Goal: Check status: Check status

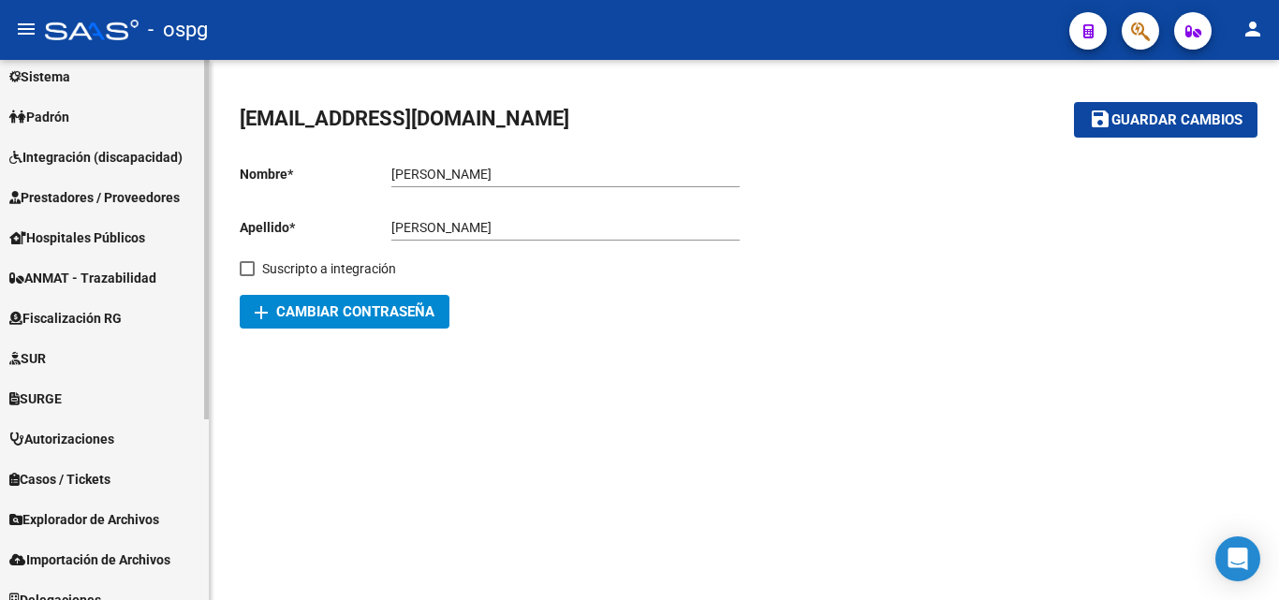
scroll to position [187, 0]
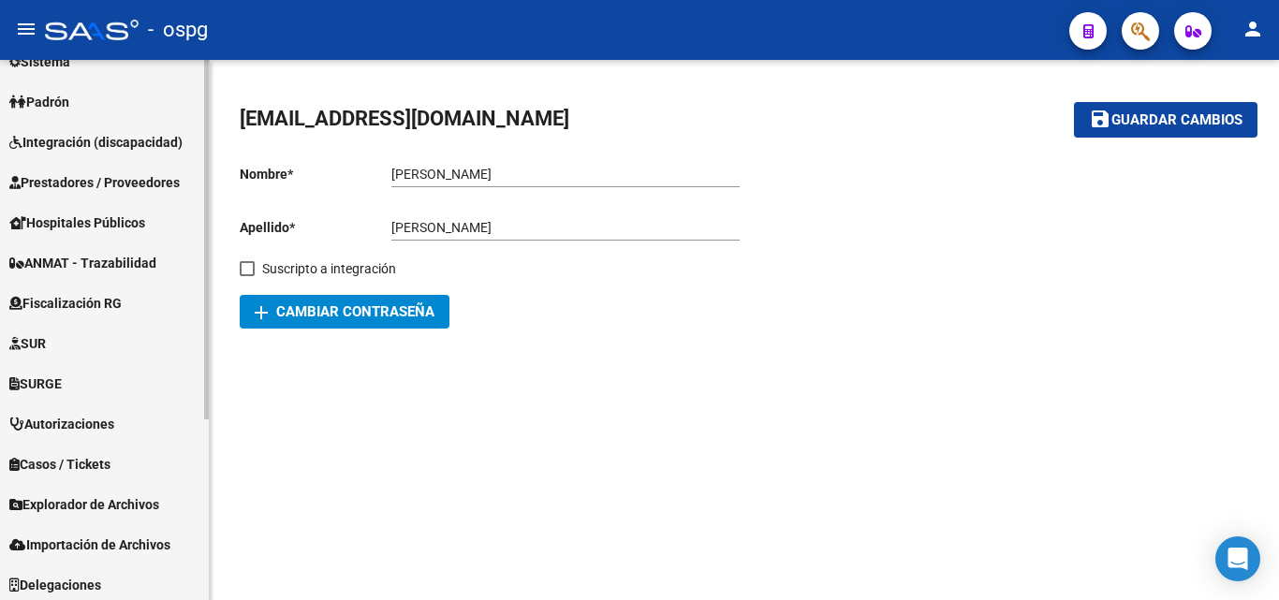
click at [128, 170] on link "Prestadores / Proveedores" at bounding box center [104, 182] width 209 height 40
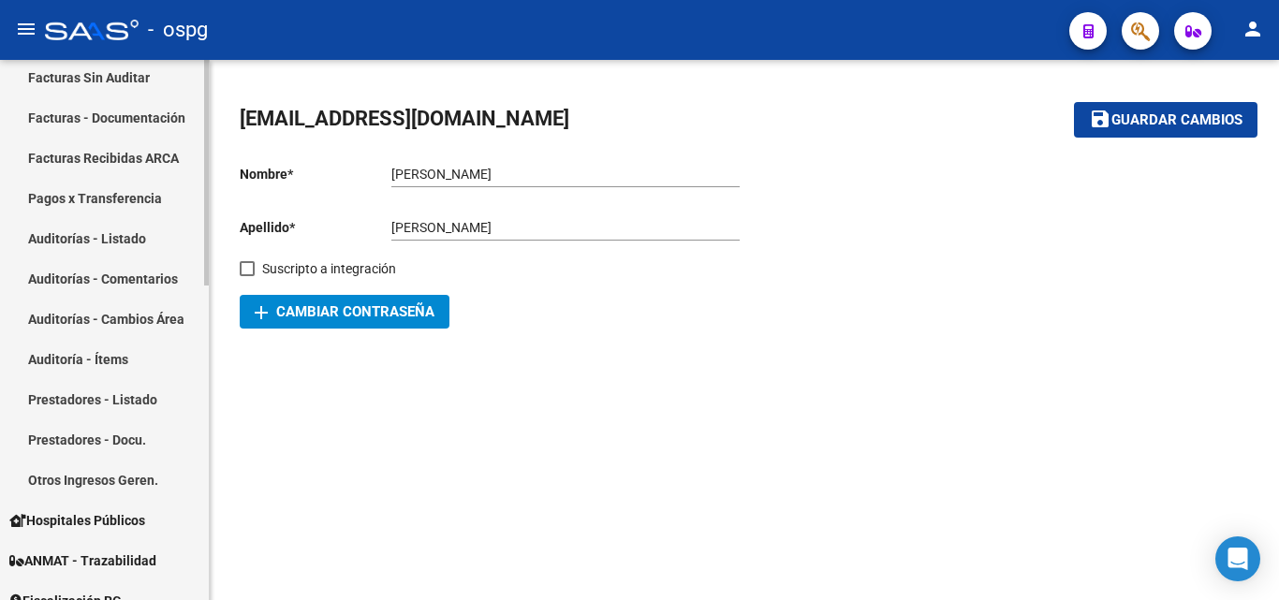
scroll to position [374, 0]
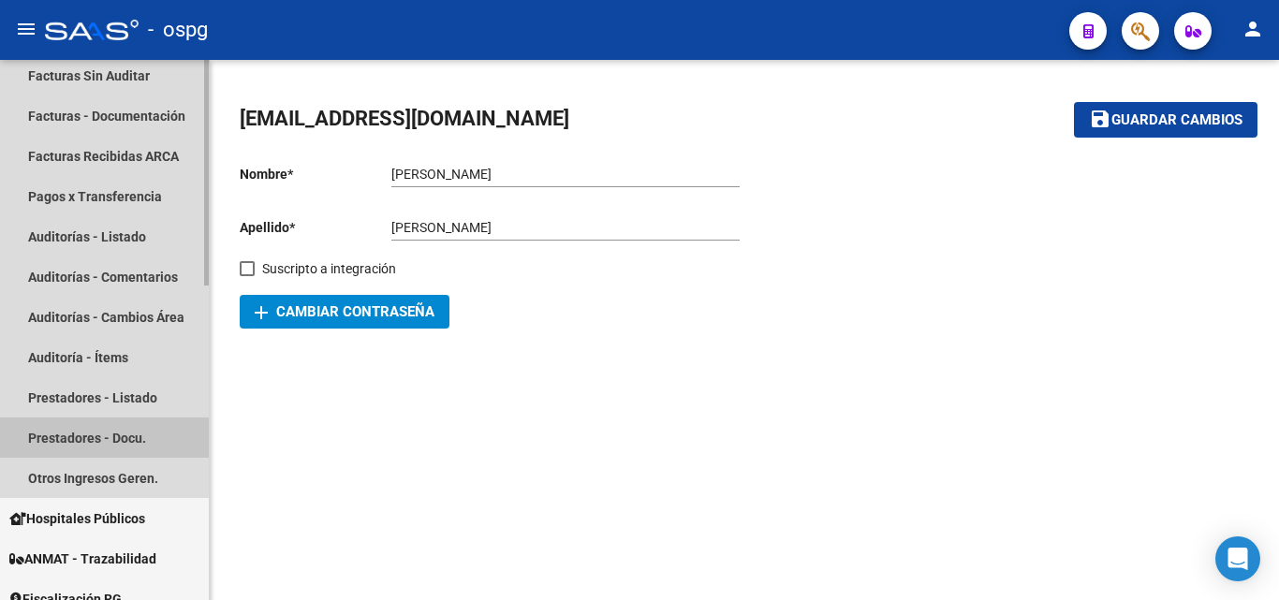
click at [130, 430] on link "Prestadores - Docu." at bounding box center [104, 438] width 209 height 40
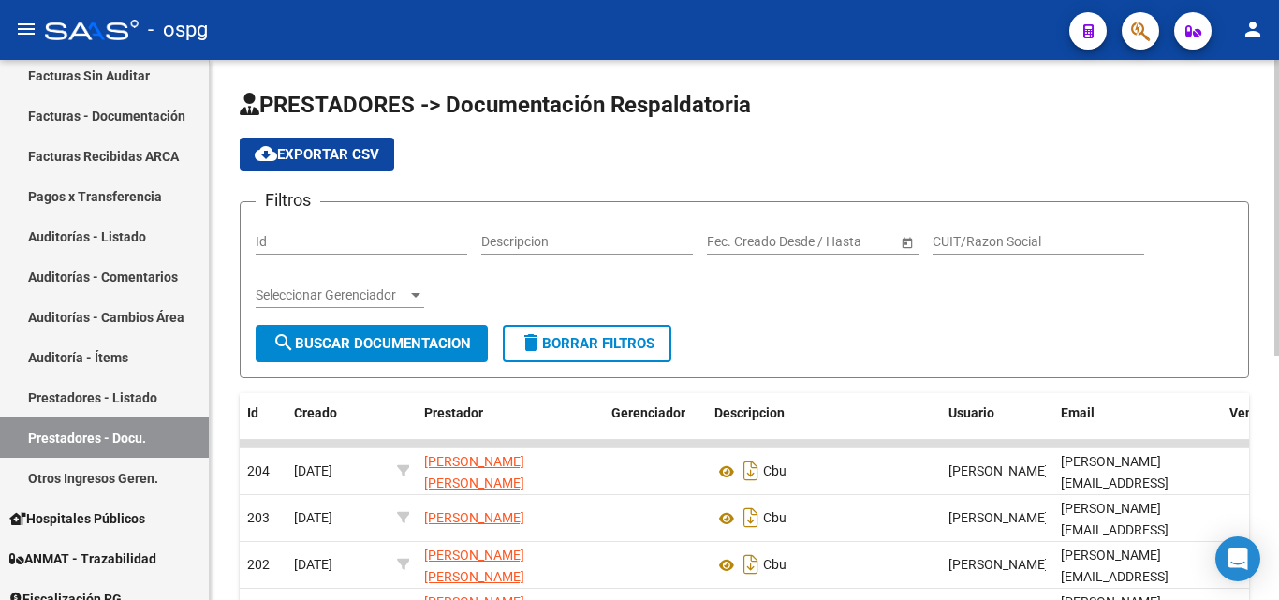
click at [1032, 232] on div "CUIT/Razon Social" at bounding box center [1038, 235] width 212 height 37
click at [1032, 234] on input "CUIT/Razon Social" at bounding box center [1038, 242] width 212 height 16
paste input "27163211179"
type input "27163211179"
drag, startPoint x: 374, startPoint y: 353, endPoint x: 382, endPoint y: 345, distance: 11.9
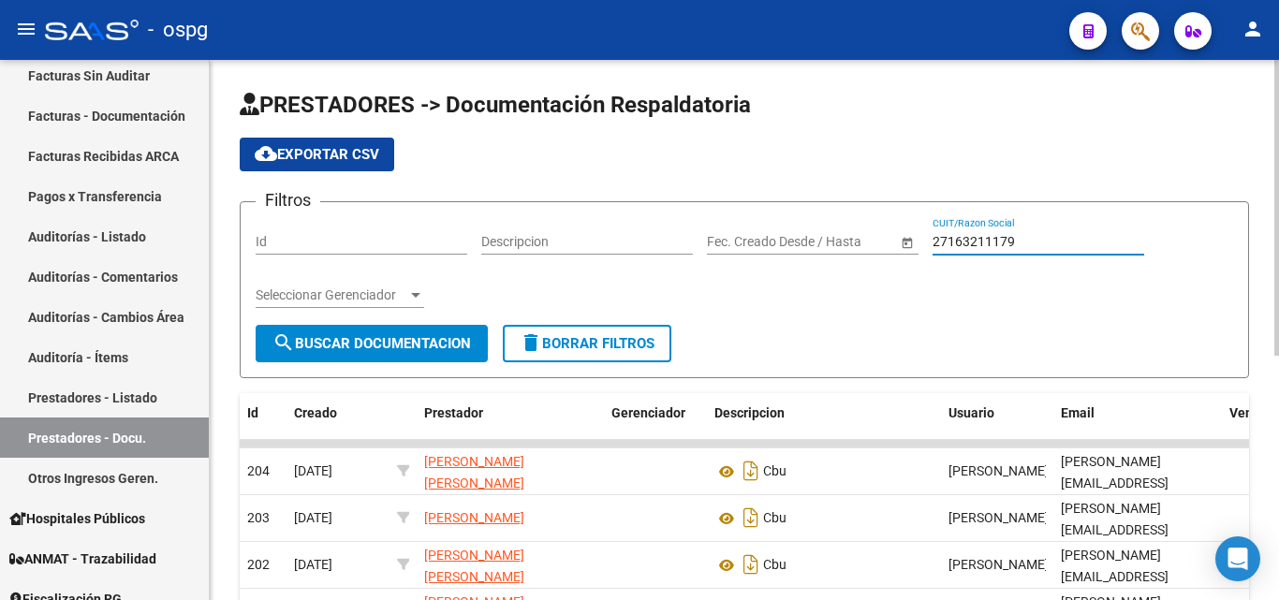
click at [380, 346] on button "search Buscar Documentacion" at bounding box center [372, 343] width 232 height 37
